Goal: Task Accomplishment & Management: Manage account settings

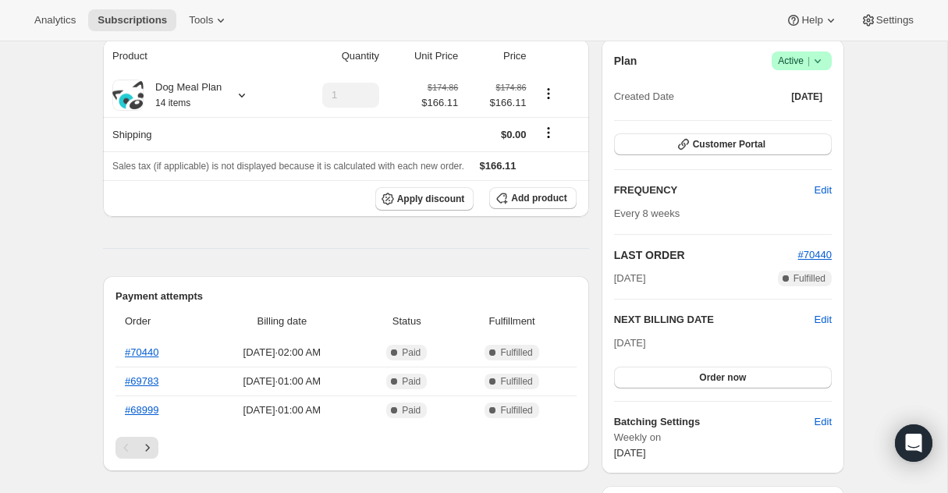
scroll to position [165, 0]
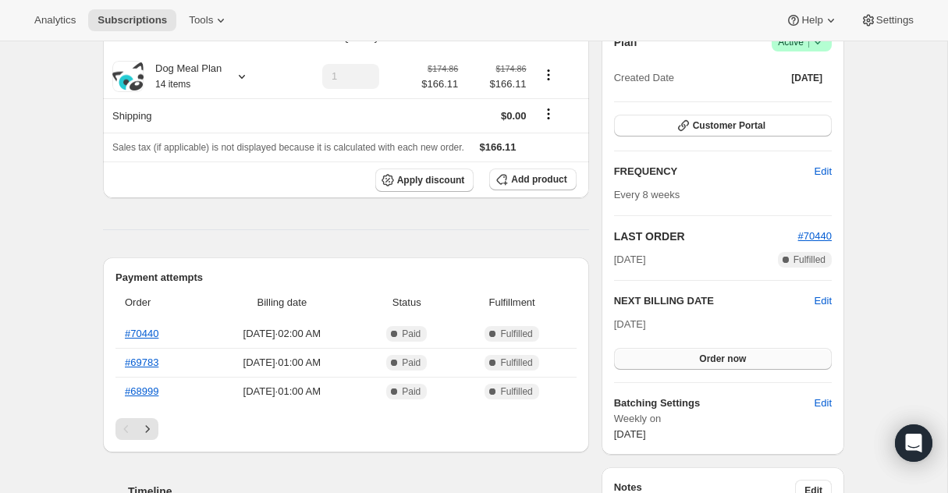
click at [717, 359] on span "Order now" at bounding box center [722, 359] width 47 height 12
click at [727, 365] on button "Click to confirm" at bounding box center [723, 359] width 218 height 22
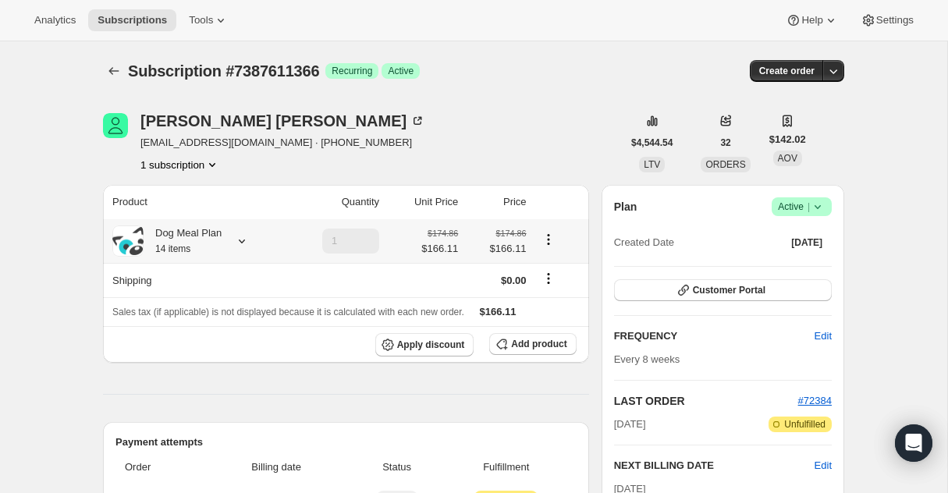
click at [243, 242] on icon at bounding box center [242, 242] width 6 height 4
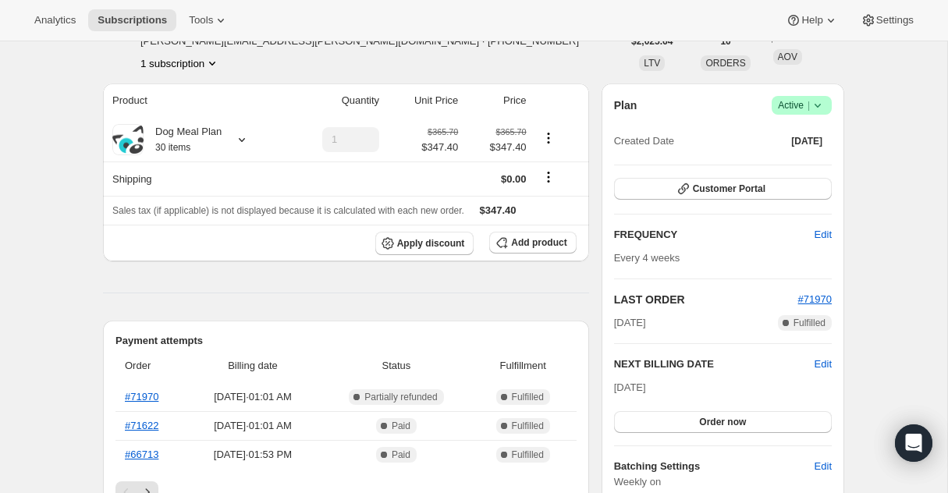
scroll to position [104, 0]
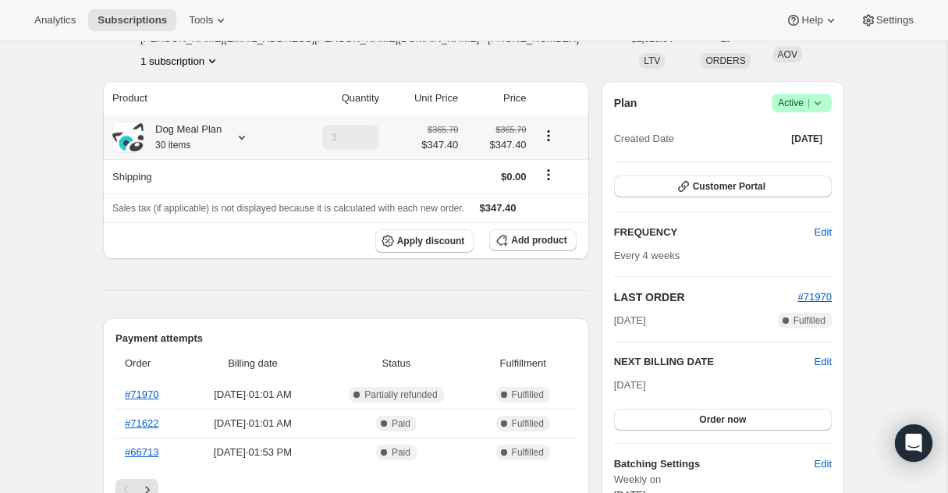
click at [243, 136] on icon at bounding box center [242, 138] width 16 height 16
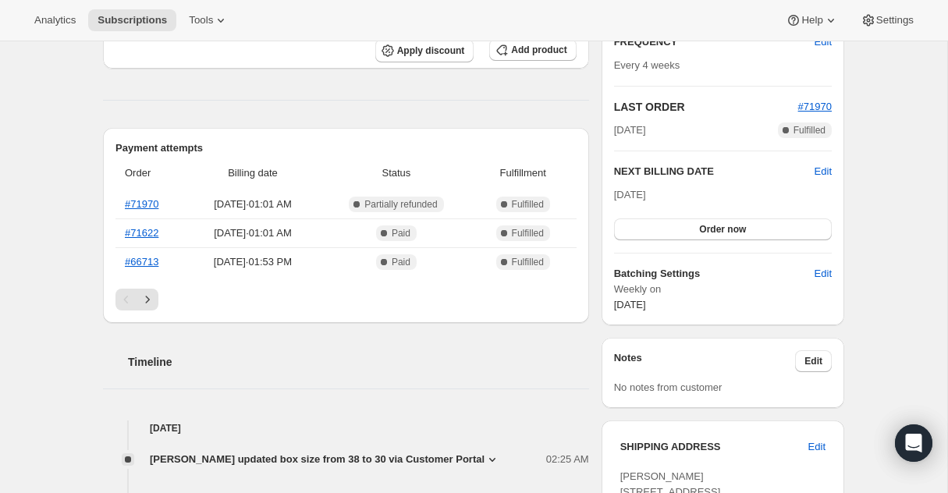
scroll to position [322, 0]
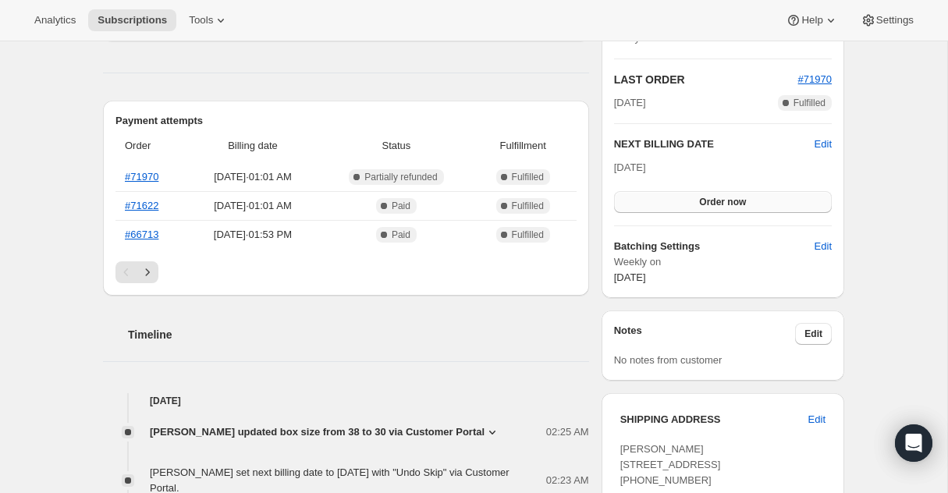
click at [659, 196] on button "Order now" at bounding box center [723, 202] width 218 height 22
click at [731, 196] on span "Click to confirm" at bounding box center [723, 202] width 71 height 12
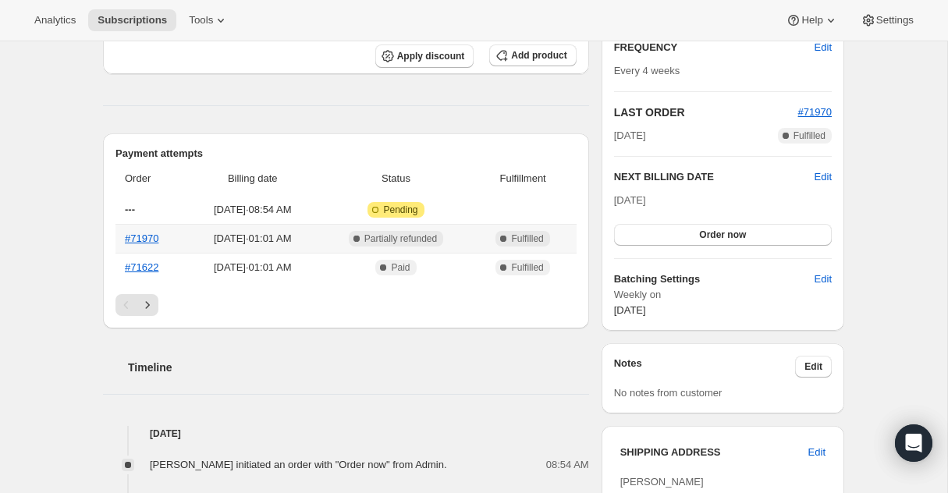
scroll to position [294, 0]
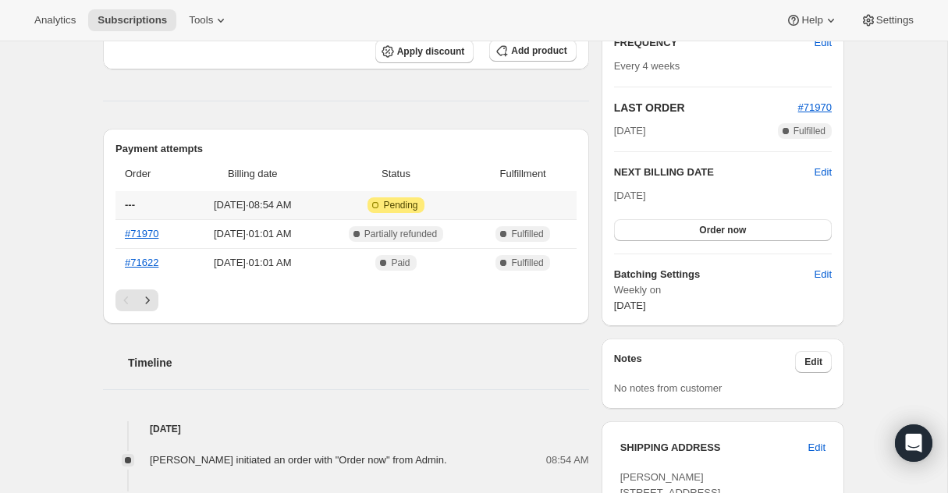
drag, startPoint x: 421, startPoint y: 205, endPoint x: 390, endPoint y: 208, distance: 31.4
click at [418, 205] on span "Pending" at bounding box center [400, 205] width 34 height 12
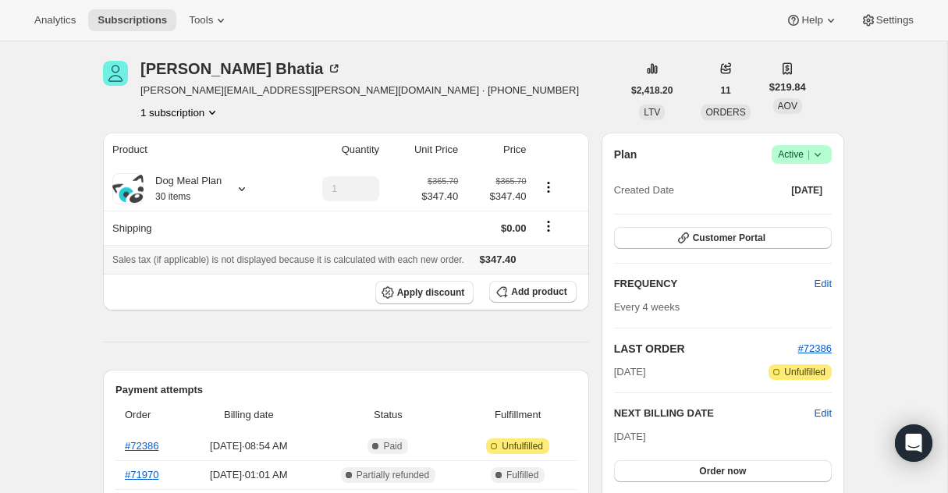
scroll to position [72, 0]
